Goal: Complete application form: Complete application form

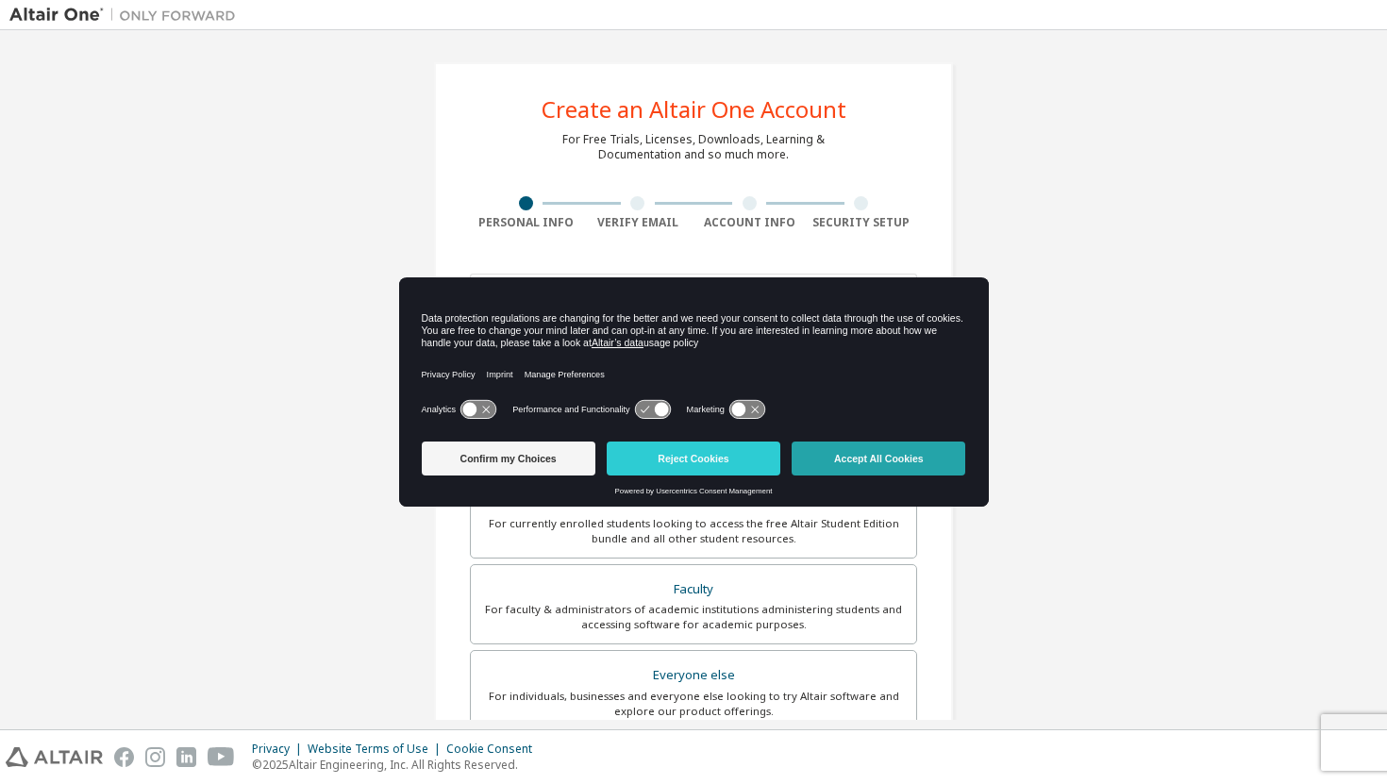
click at [854, 453] on button "Accept All Cookies" at bounding box center [879, 459] width 174 height 34
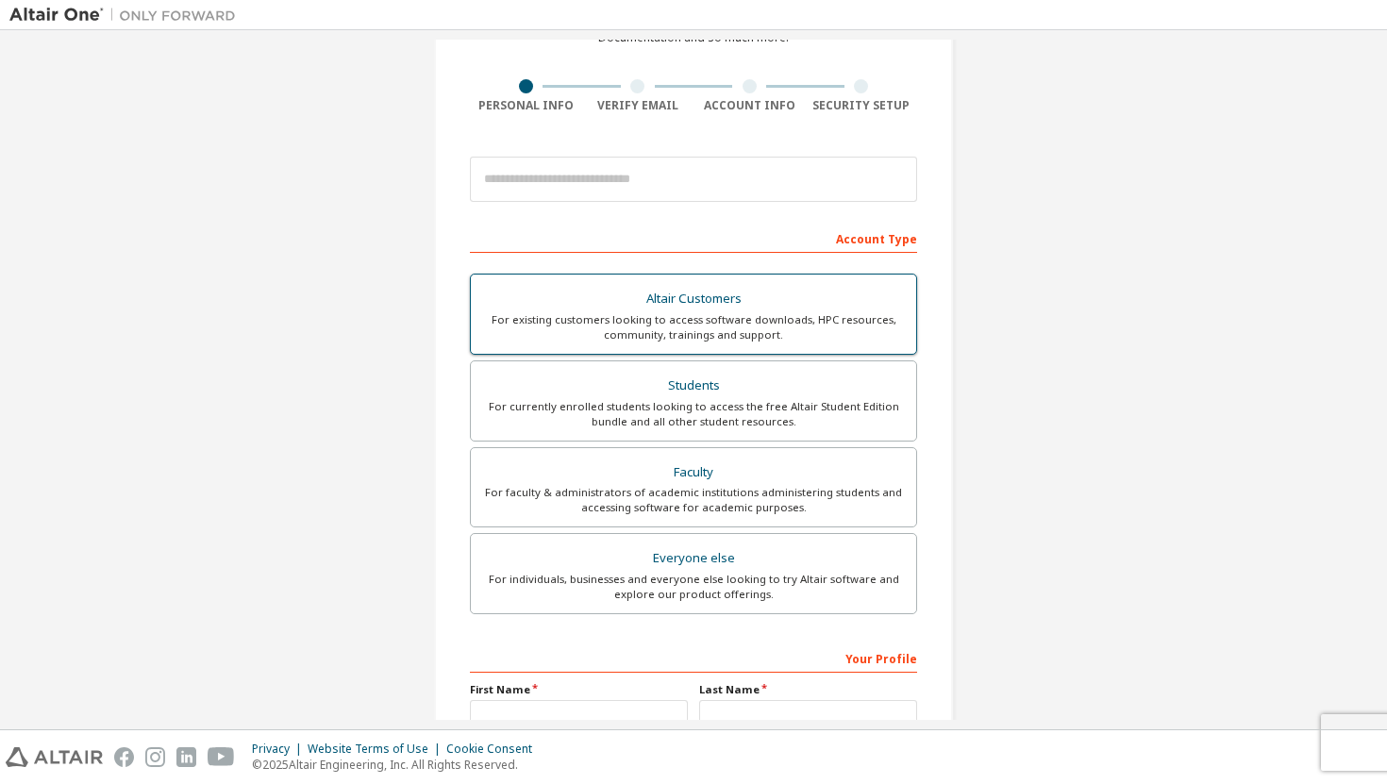
scroll to position [111, 0]
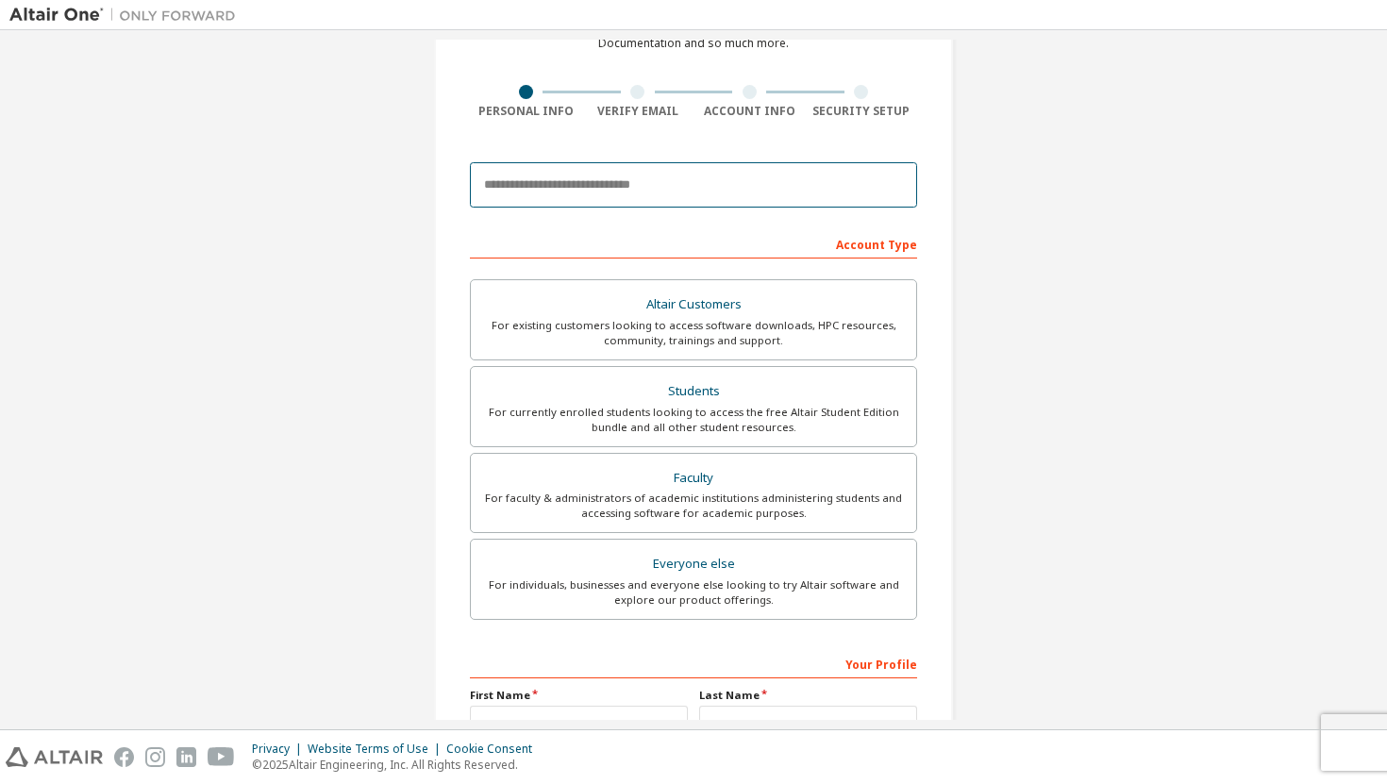
click at [759, 175] on input "email" at bounding box center [693, 184] width 447 height 45
type input "**********"
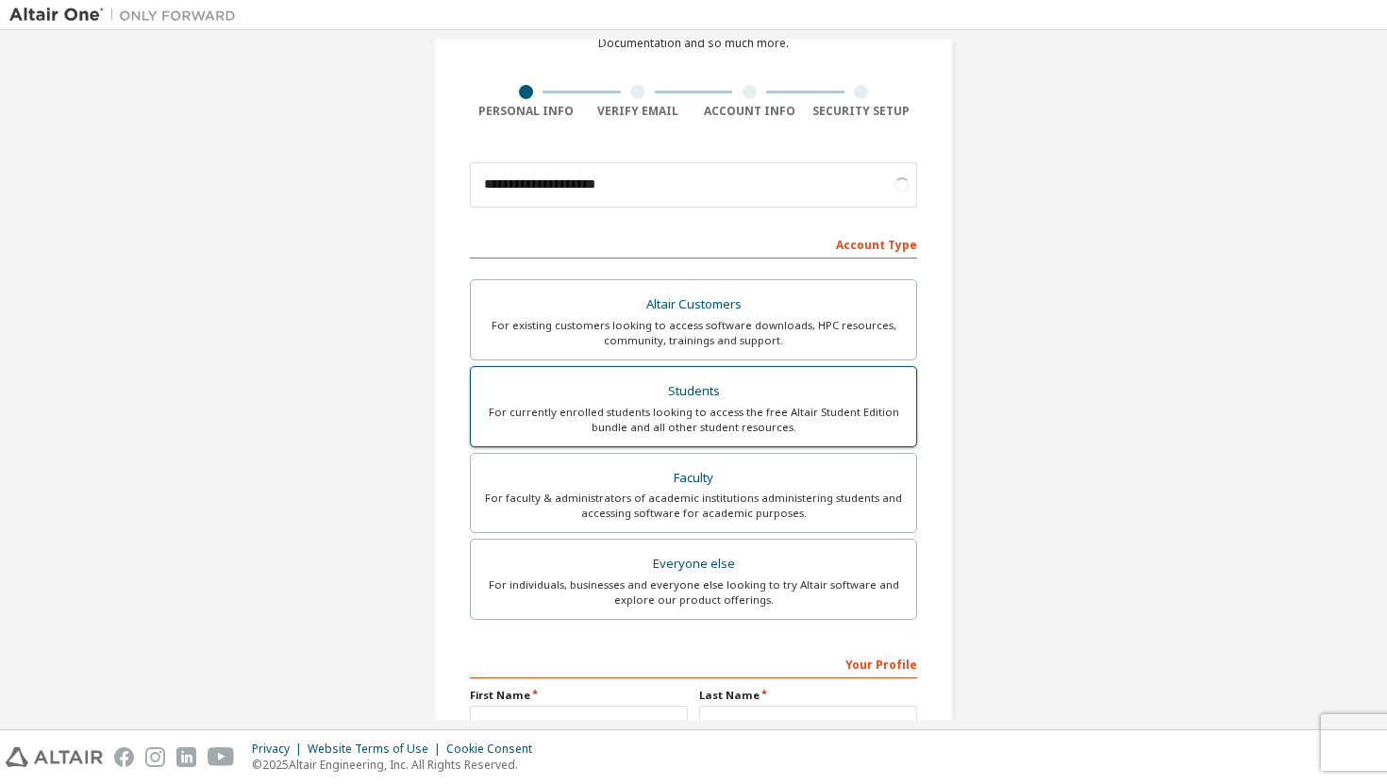
click at [604, 394] on div "Students" at bounding box center [693, 391] width 423 height 26
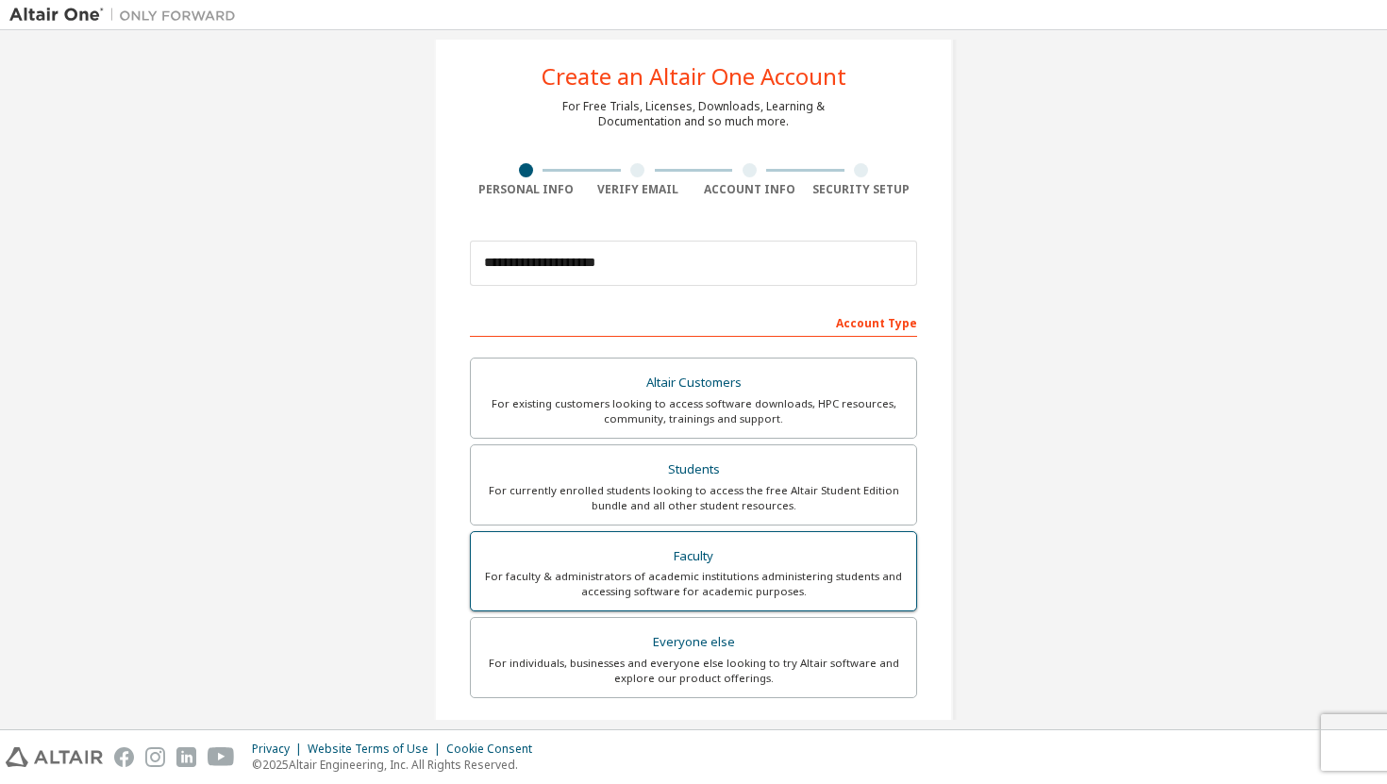
scroll to position [0, 0]
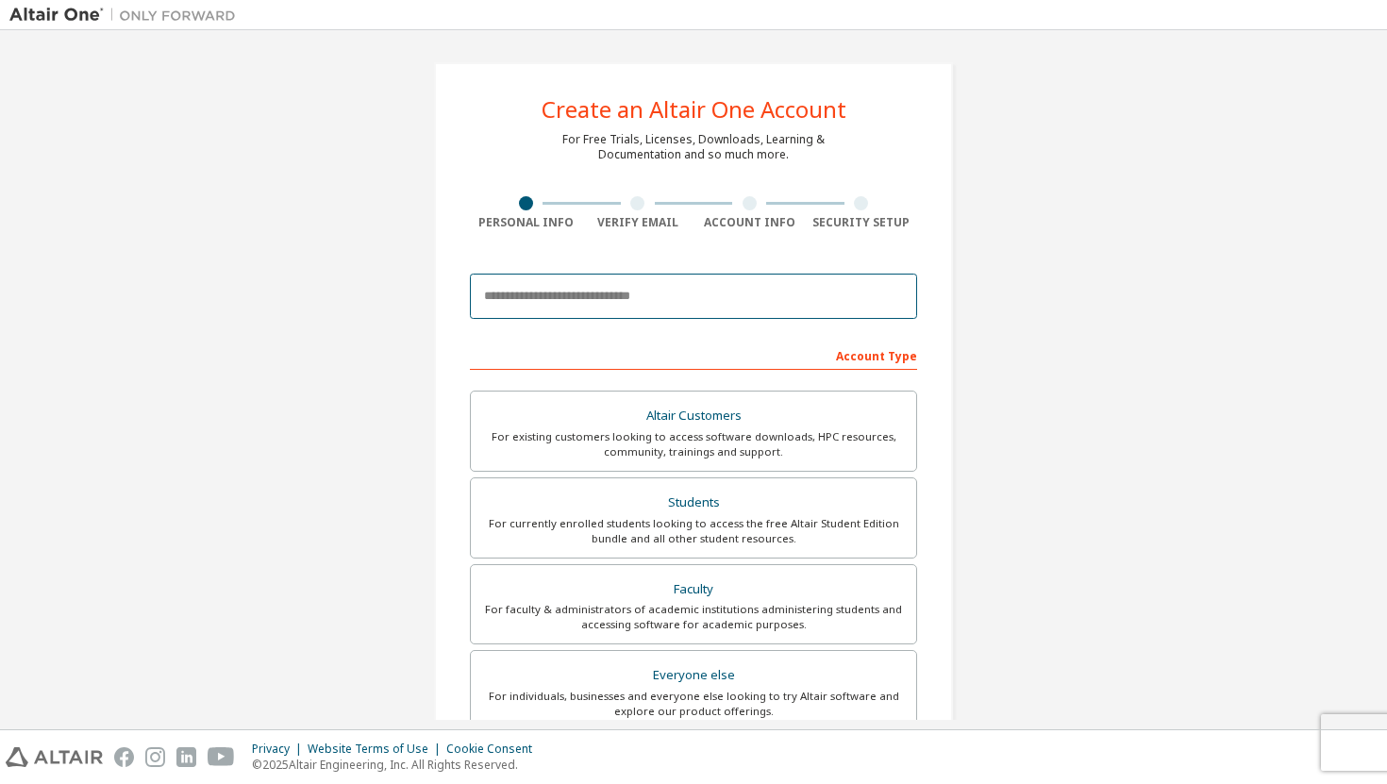
click at [641, 294] on input "email" at bounding box center [693, 296] width 447 height 45
type input "**********"
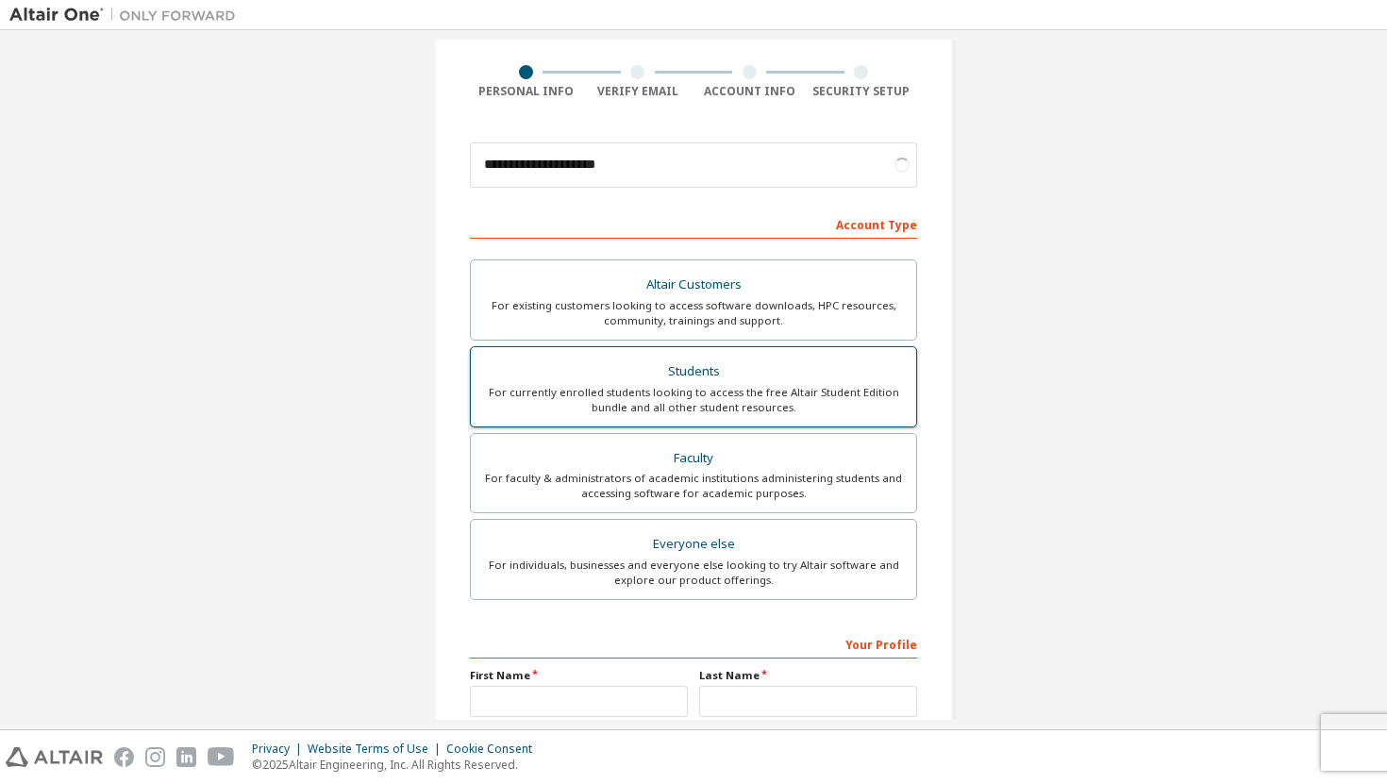
click at [601, 386] on div "For currently enrolled students looking to access the free Altair Student Editi…" at bounding box center [693, 400] width 423 height 30
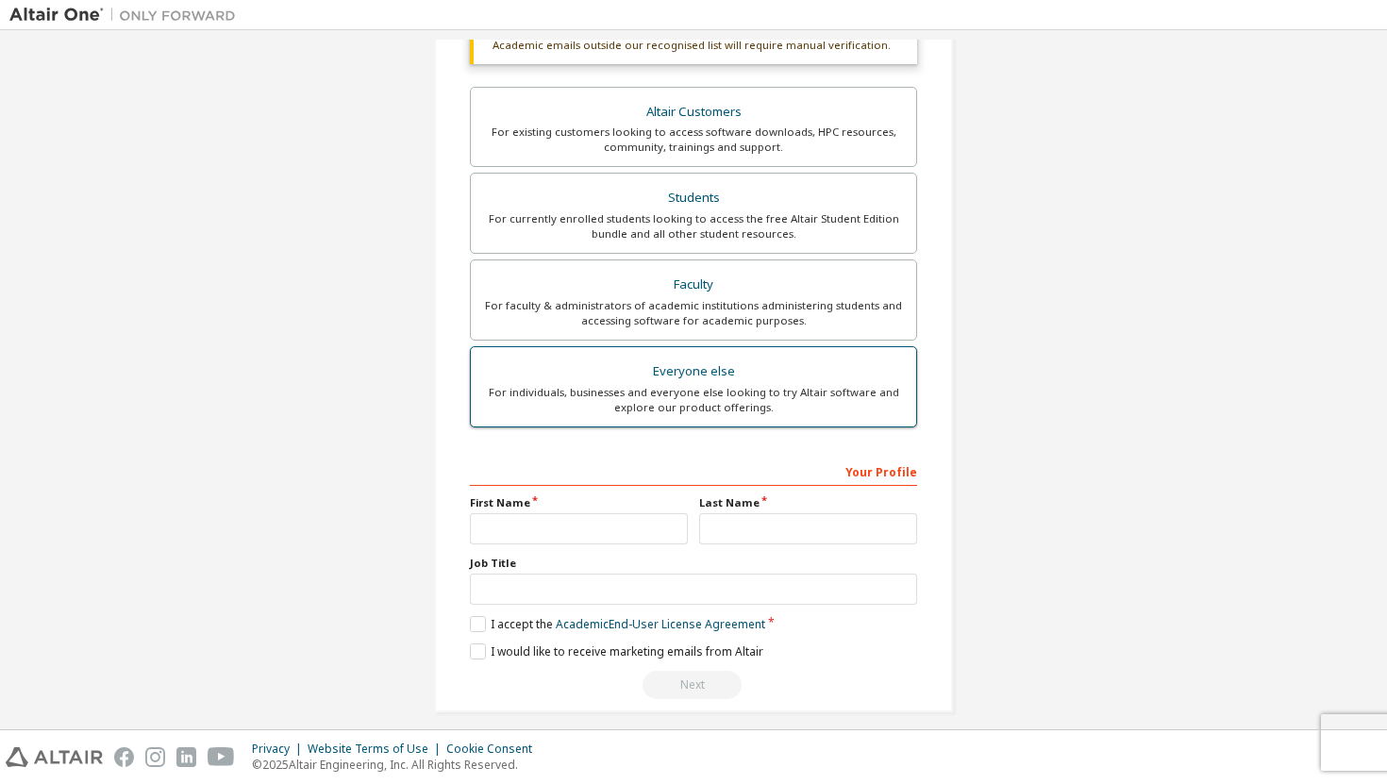
scroll to position [368, 0]
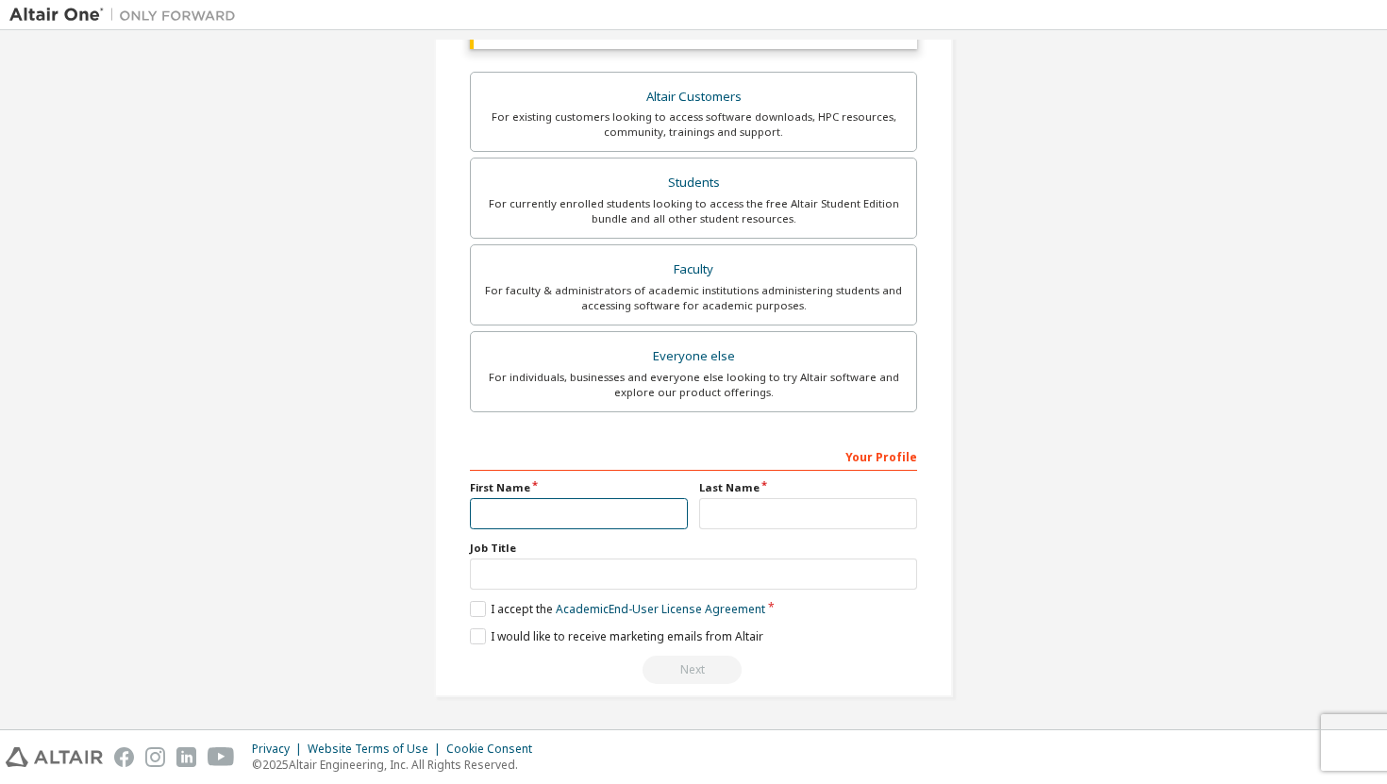
click at [508, 507] on input "text" at bounding box center [579, 513] width 218 height 31
type input "*******"
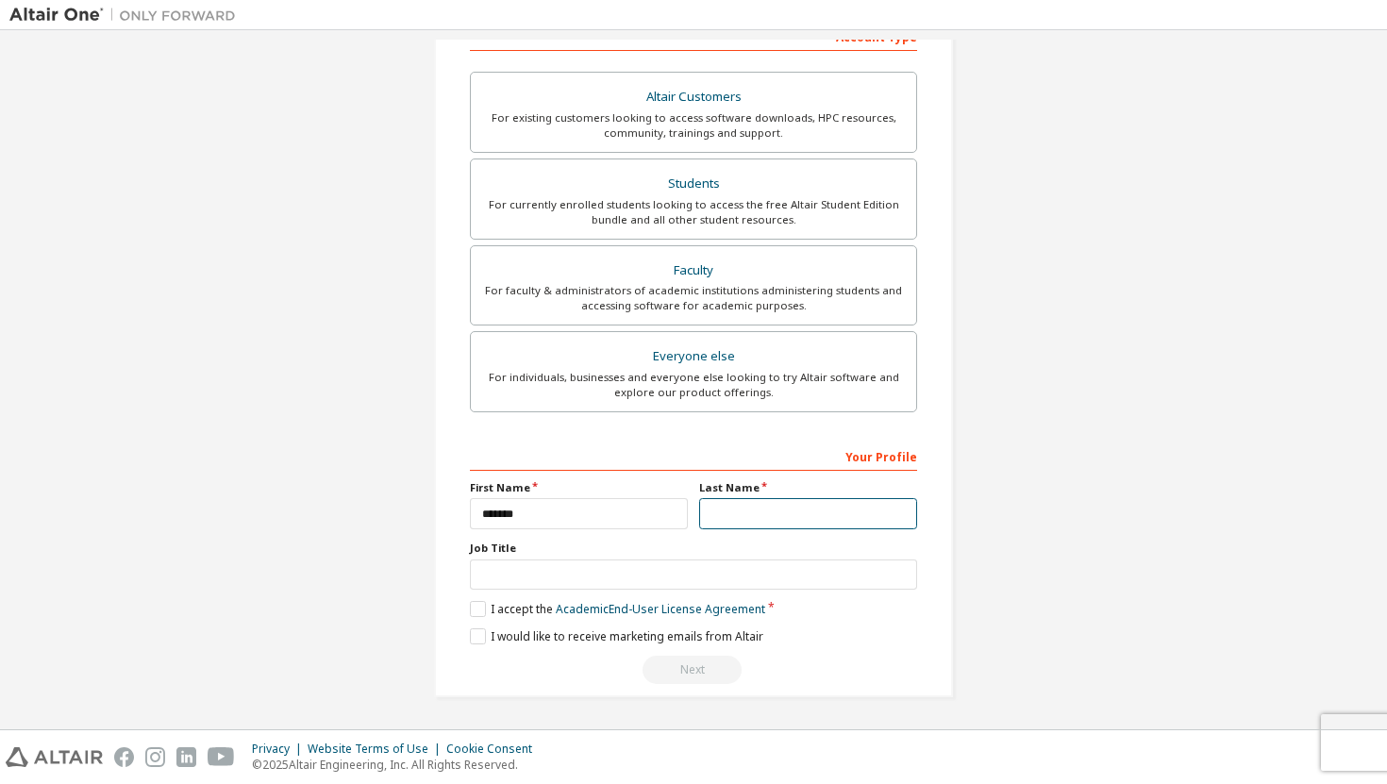
click at [732, 513] on input "text" at bounding box center [808, 513] width 218 height 31
type input "*******"
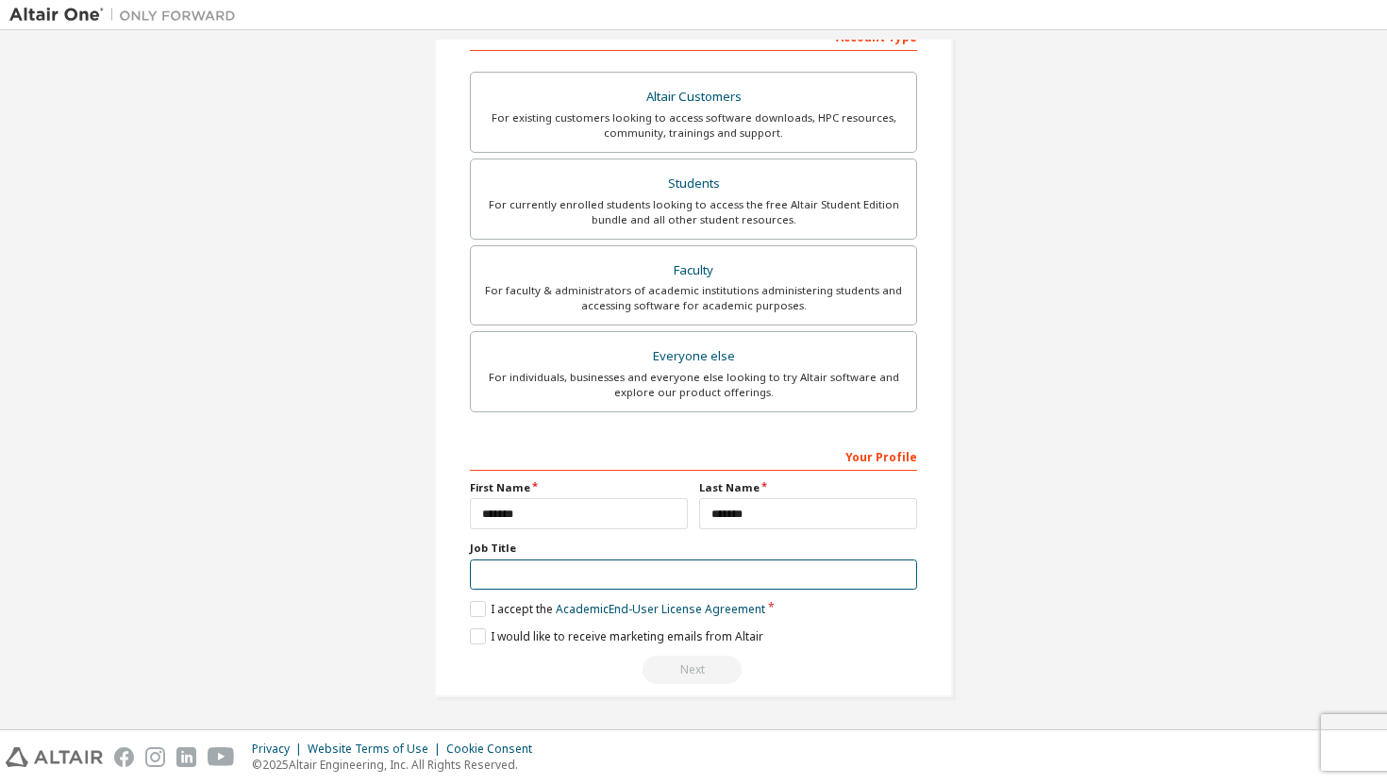
click at [644, 568] on input "text" at bounding box center [693, 574] width 447 height 31
click at [475, 606] on label "I accept the Academic End-User License Agreement" at bounding box center [617, 609] width 295 height 16
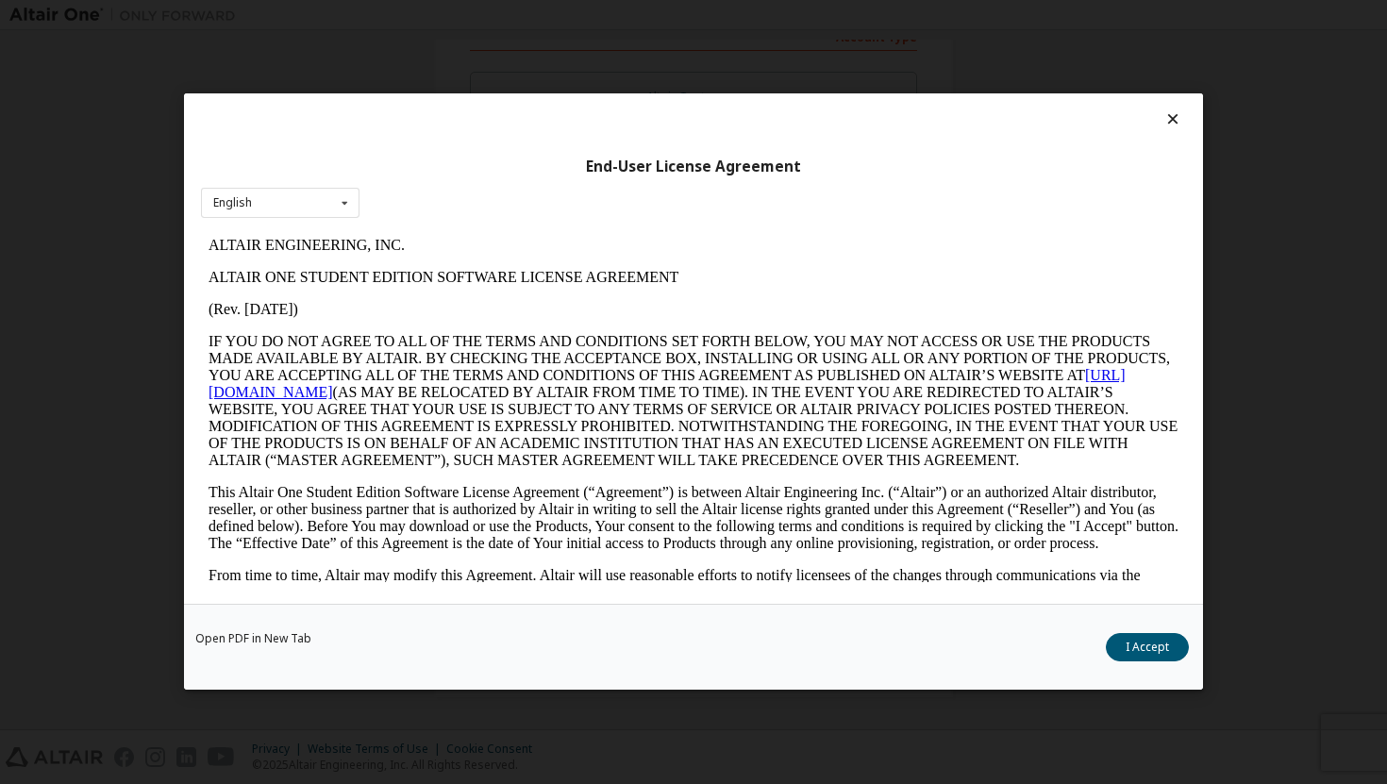
scroll to position [0, 0]
click at [1139, 636] on button "I Accept" at bounding box center [1147, 648] width 83 height 28
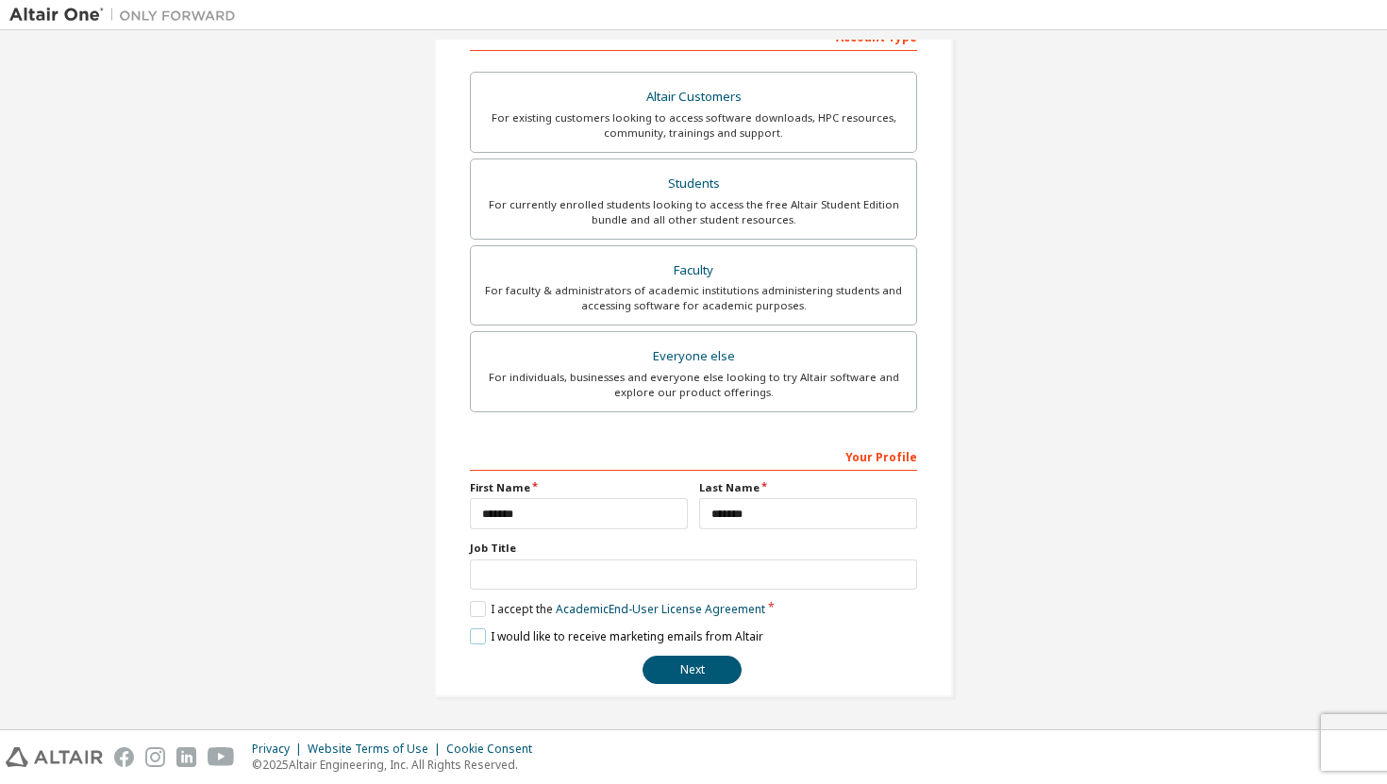
click at [477, 633] on label "I would like to receive marketing emails from Altair" at bounding box center [616, 636] width 293 height 16
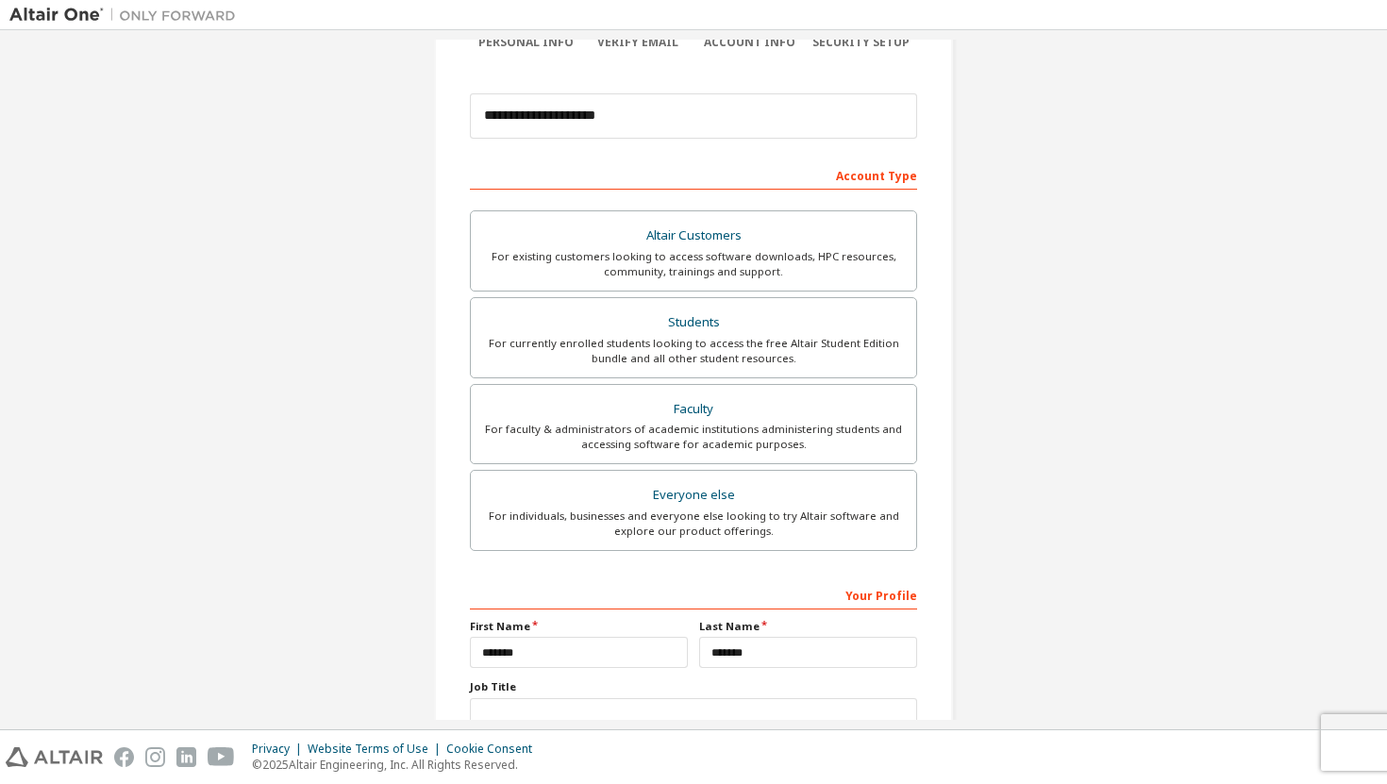
scroll to position [9, 0]
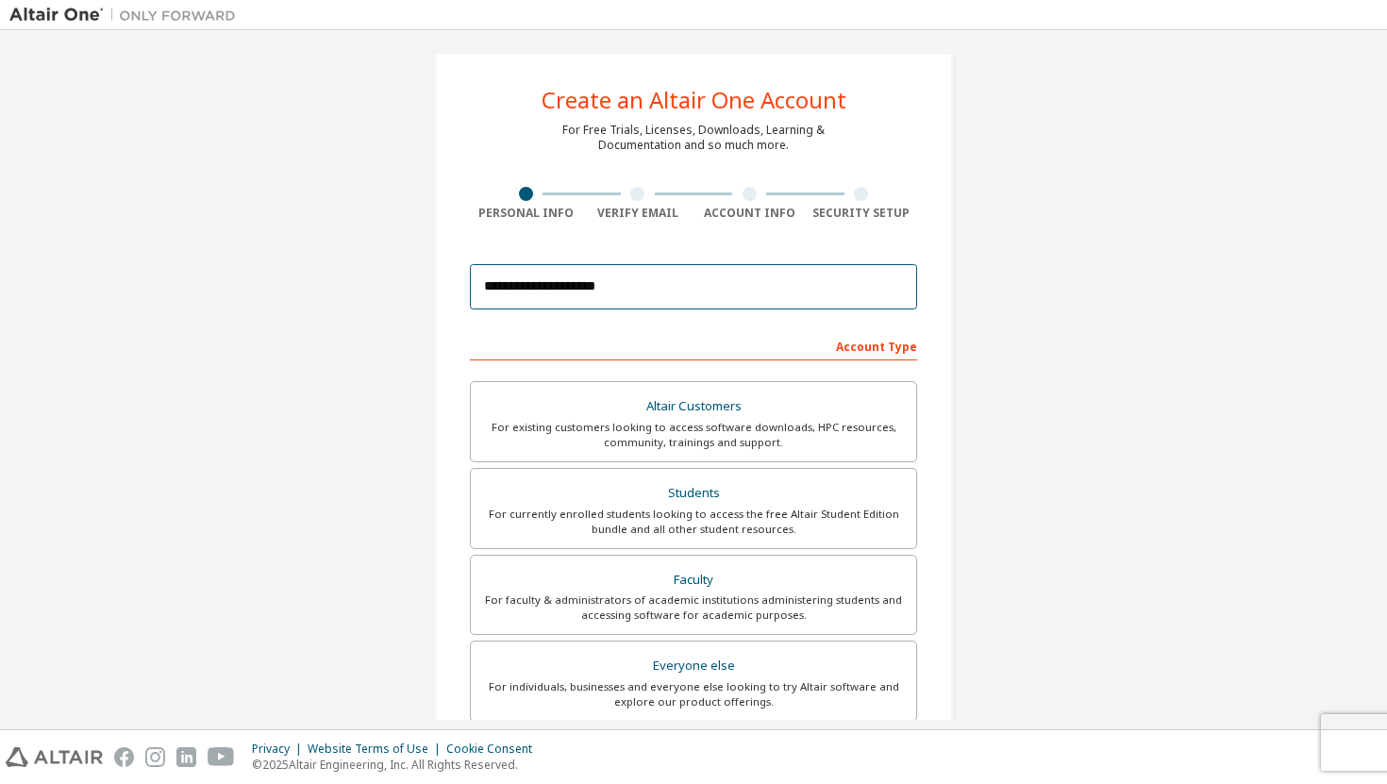
click at [722, 281] on input "**********" at bounding box center [693, 286] width 447 height 45
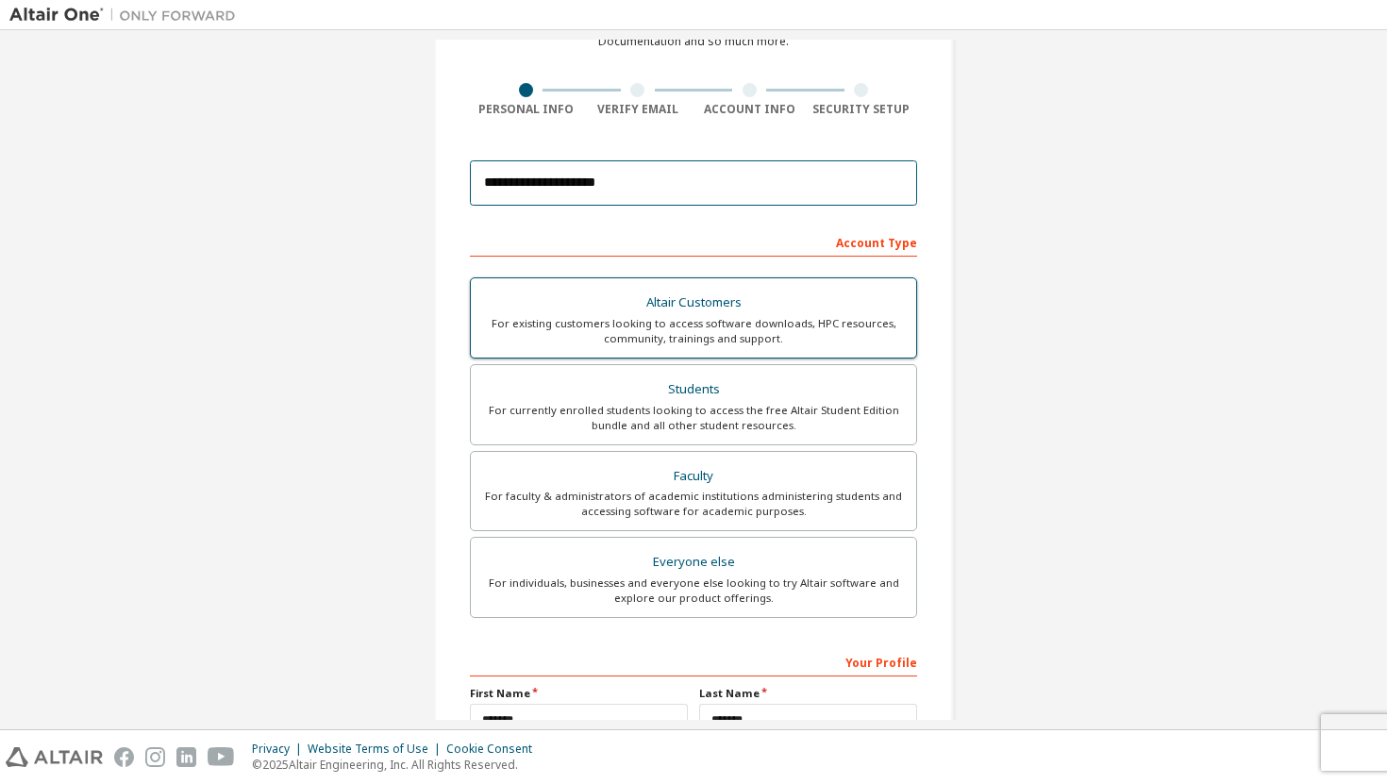
scroll to position [319, 0]
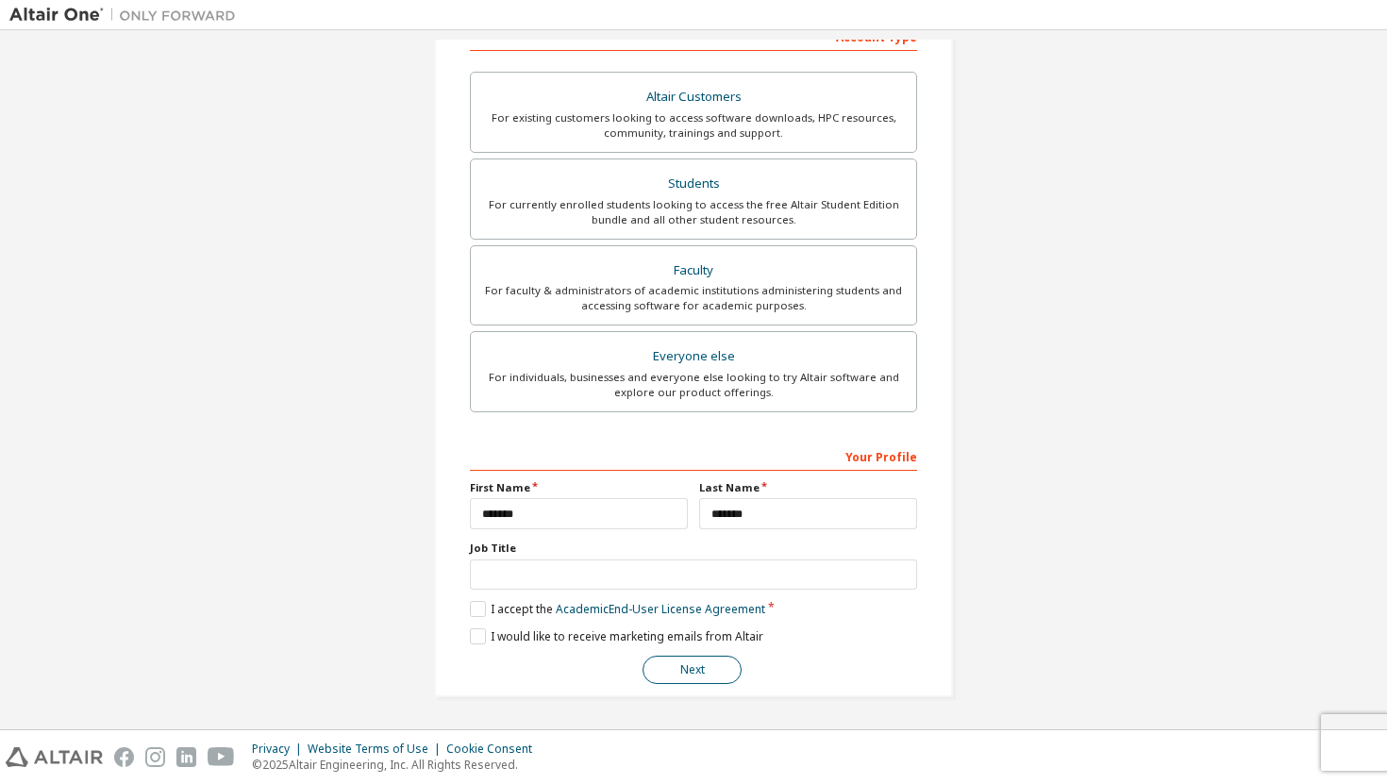
click at [687, 675] on button "Next" at bounding box center [691, 670] width 99 height 28
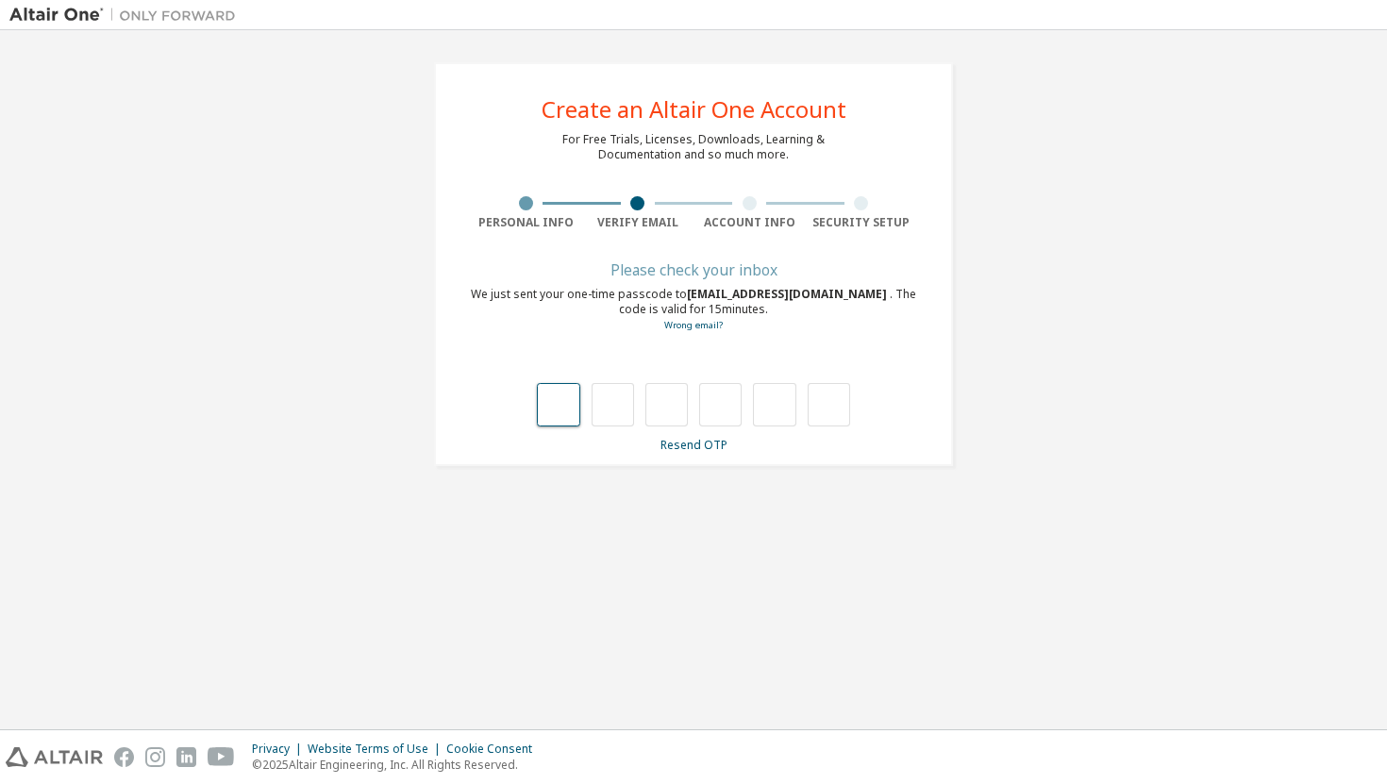
type input "*"
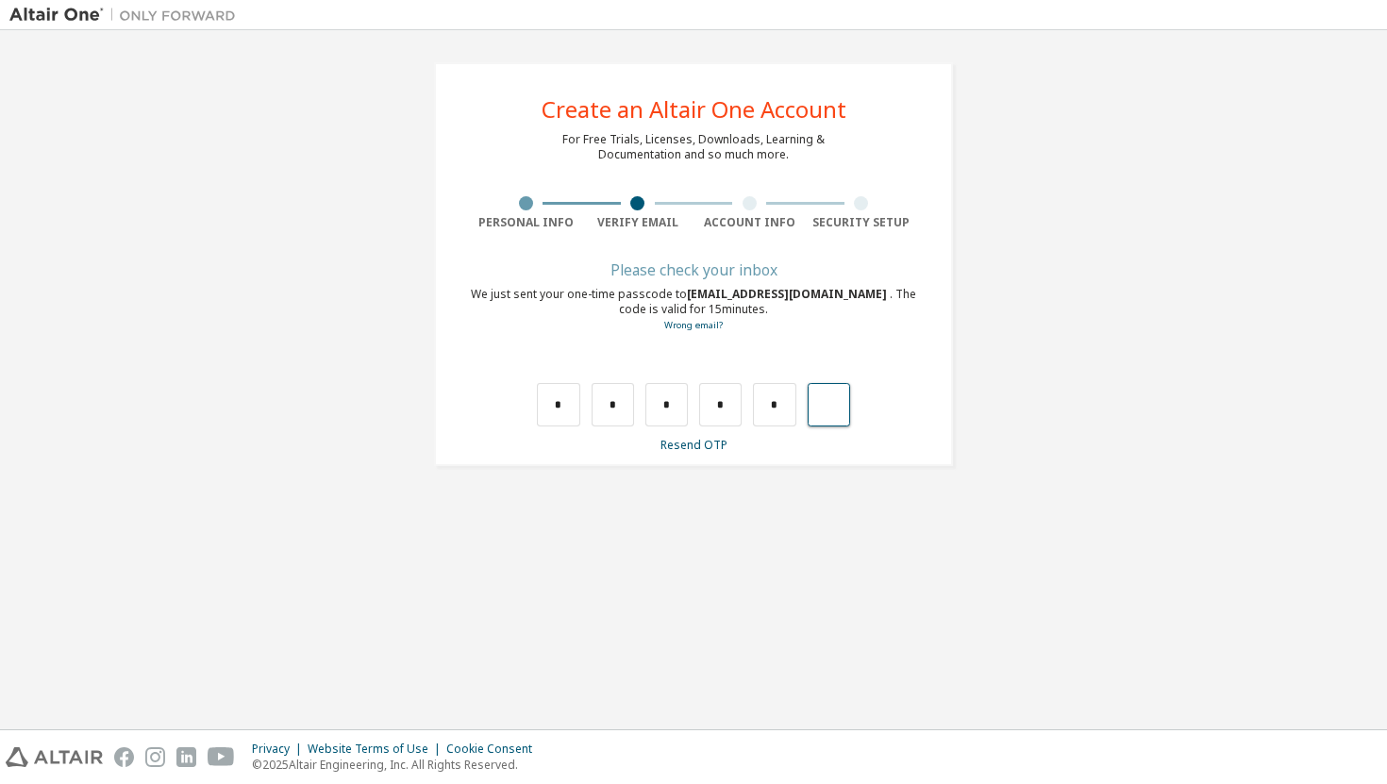
type input "*"
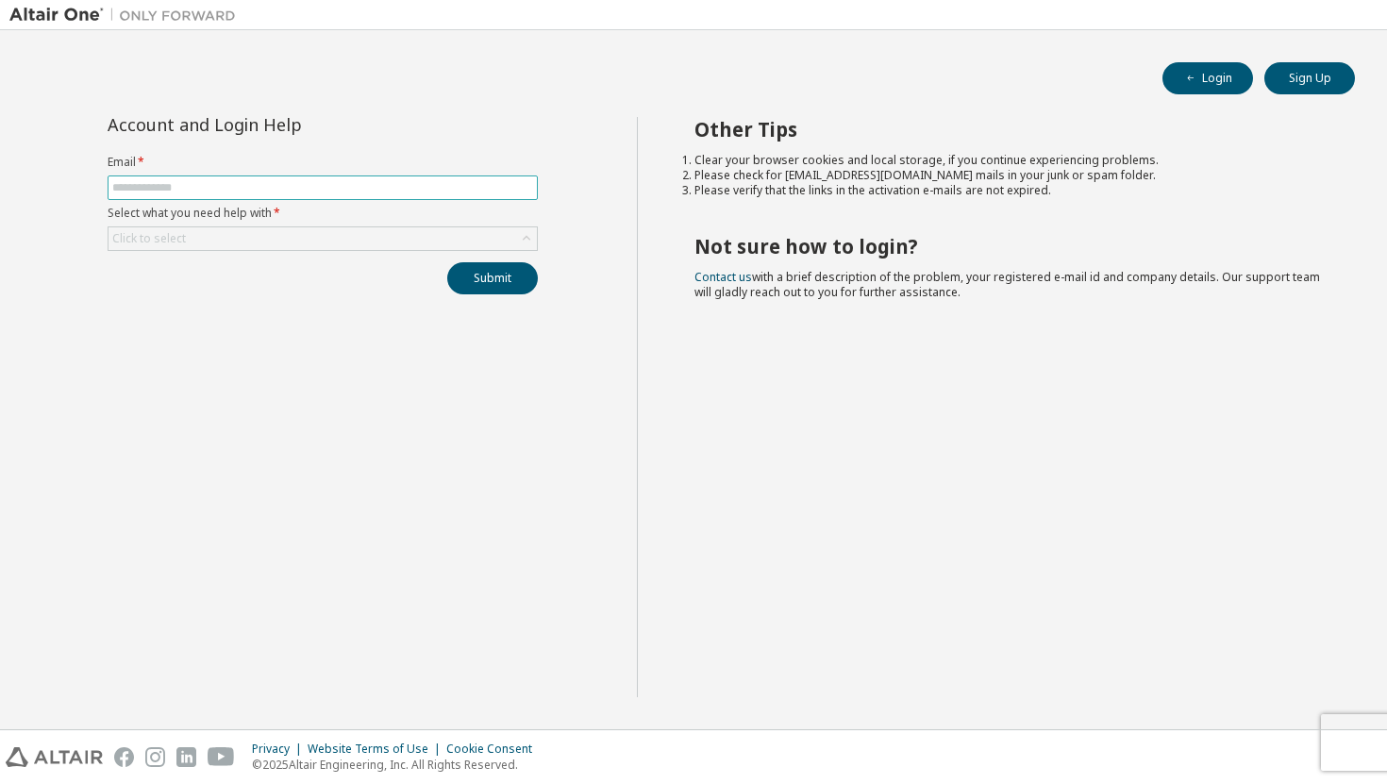
click at [461, 182] on input "text" at bounding box center [322, 187] width 421 height 15
type input "**********"
click at [323, 242] on div "Click to select" at bounding box center [322, 238] width 428 height 23
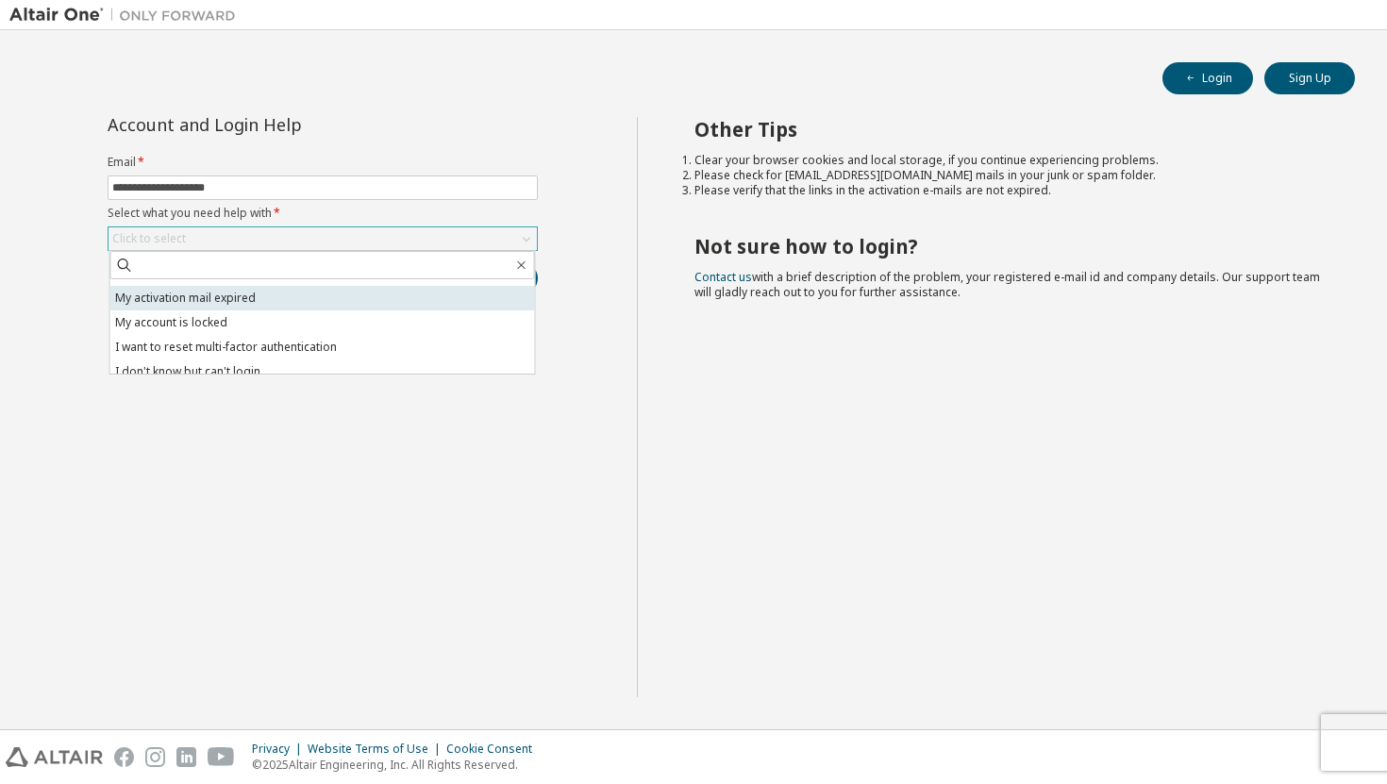
scroll to position [53, 0]
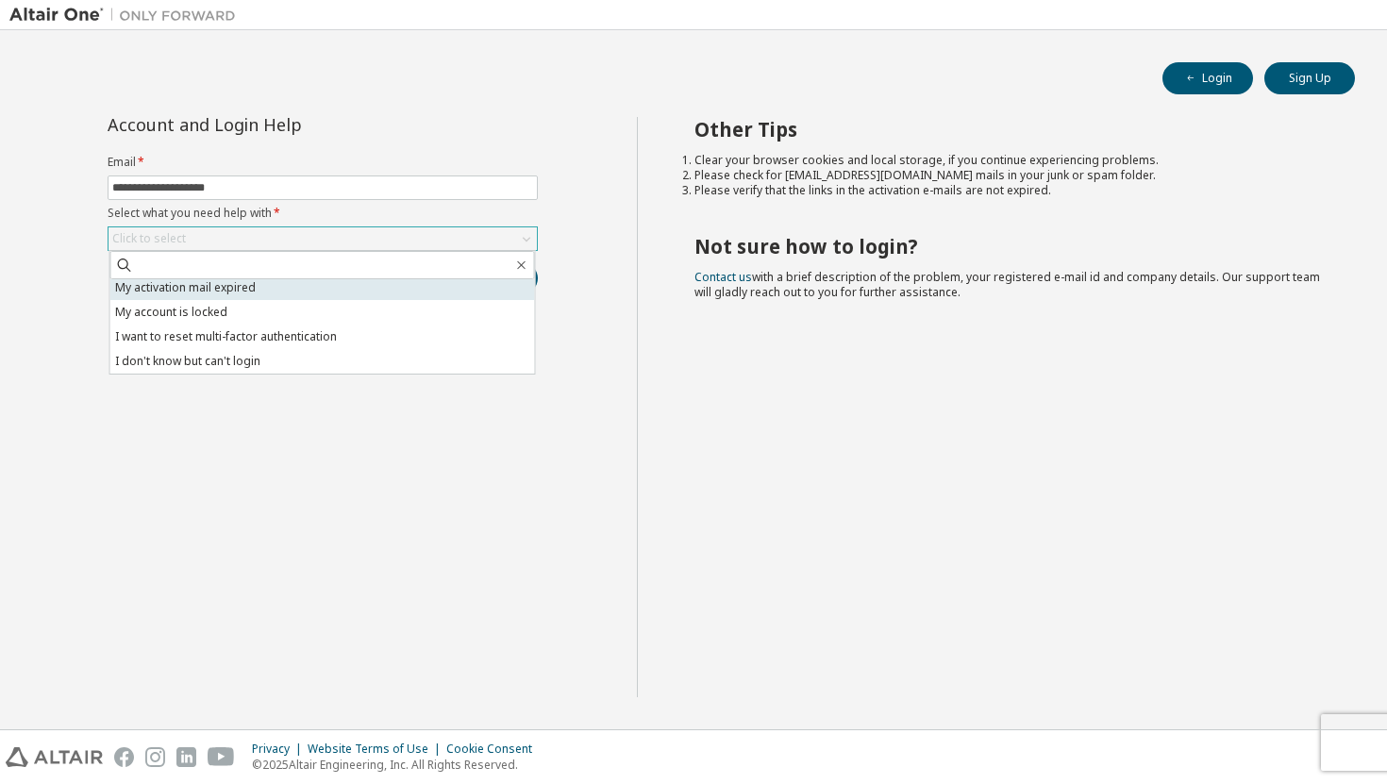
click at [301, 349] on li "I don't know but can't login" at bounding box center [322, 361] width 425 height 25
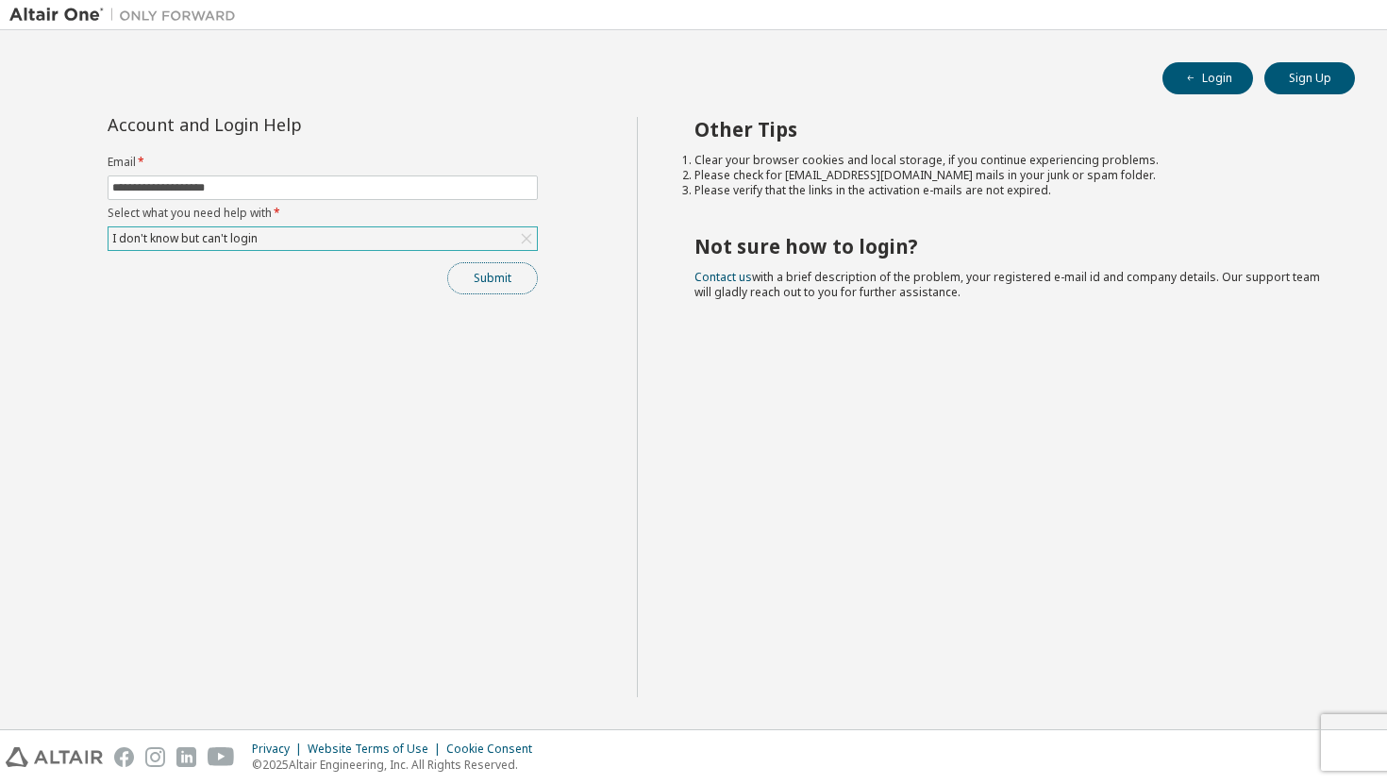
click at [477, 269] on button "Submit" at bounding box center [492, 278] width 91 height 32
